Goal: Find specific page/section: Find specific page/section

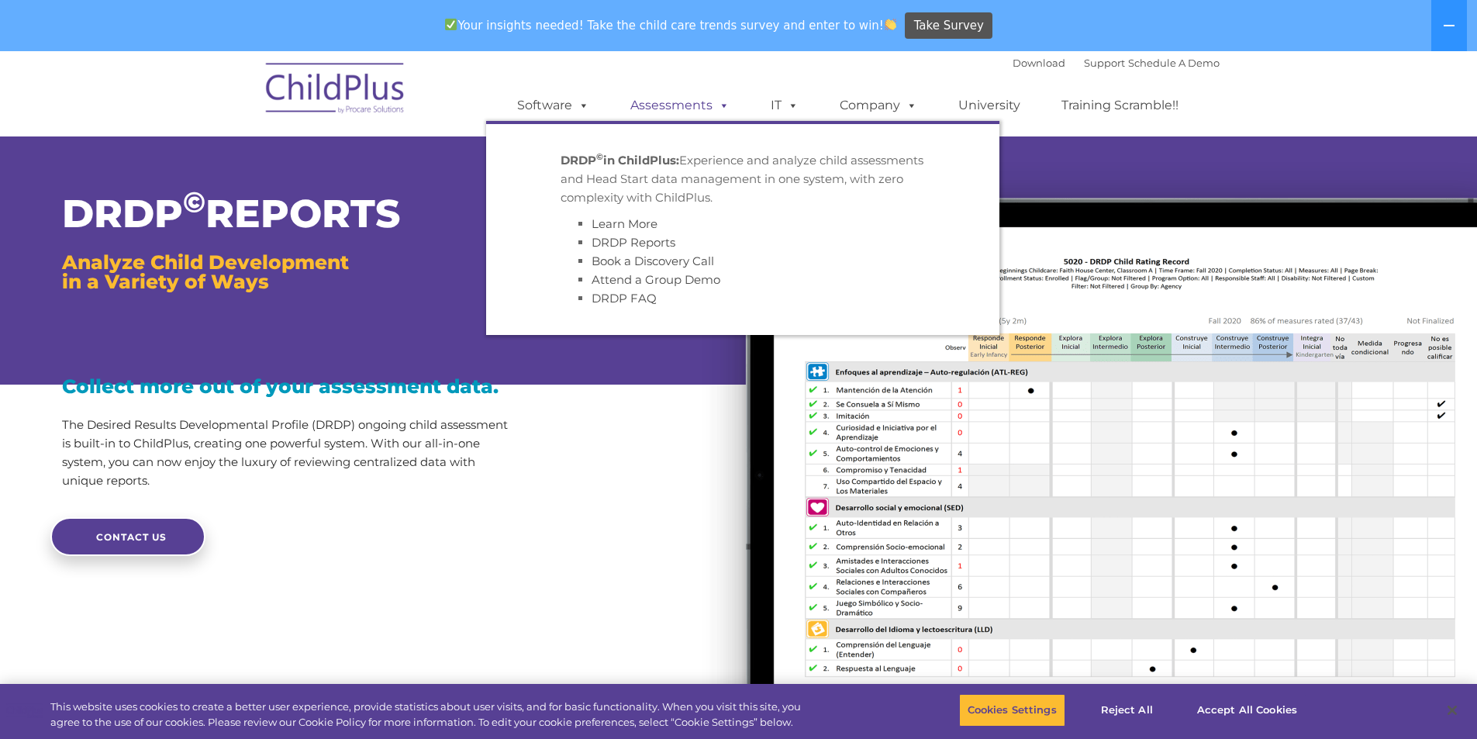
click at [706, 102] on link "Assessments" at bounding box center [680, 105] width 130 height 31
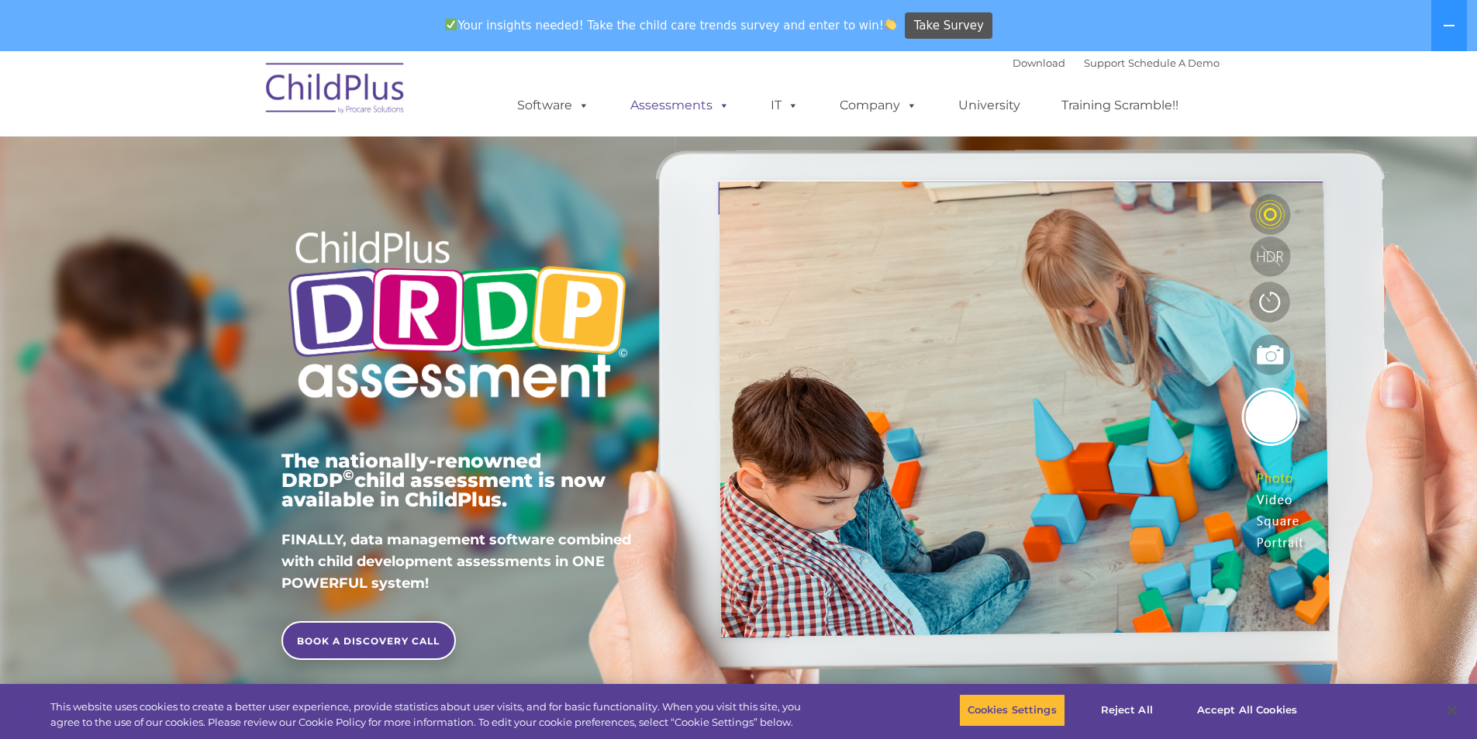
click at [708, 104] on link "Assessments" at bounding box center [680, 105] width 130 height 31
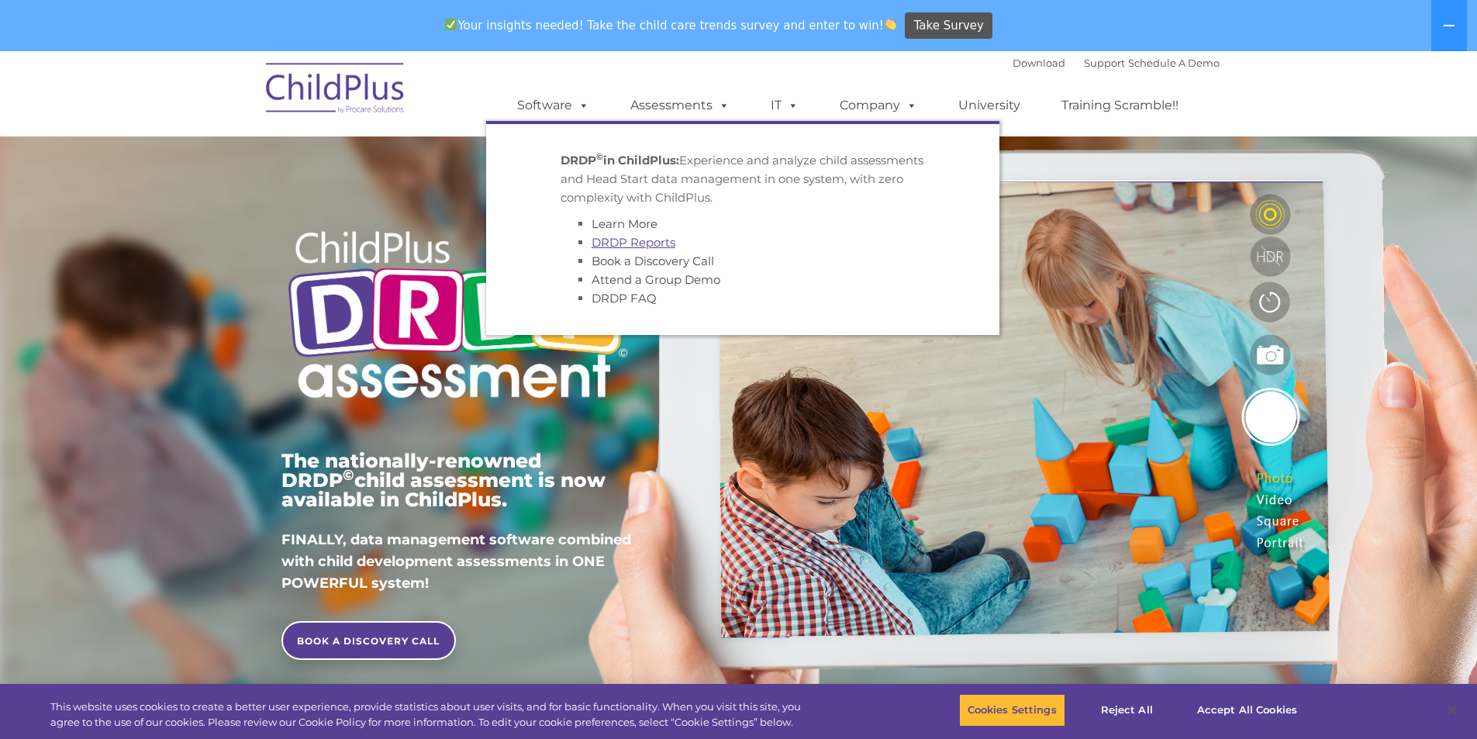
click at [625, 242] on link "DRDP Reports" at bounding box center [634, 242] width 84 height 15
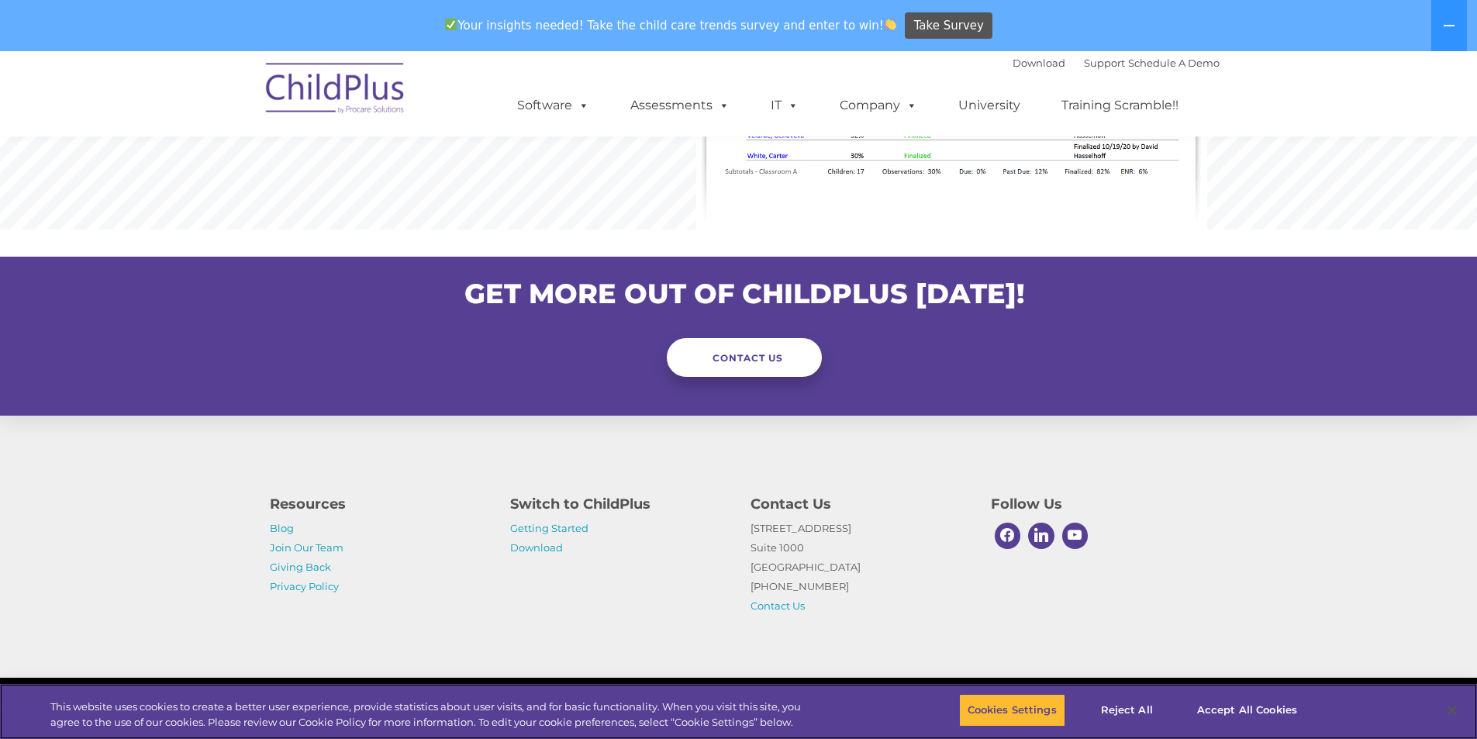
scroll to position [1525, 0]
